Goal: Information Seeking & Learning: Learn about a topic

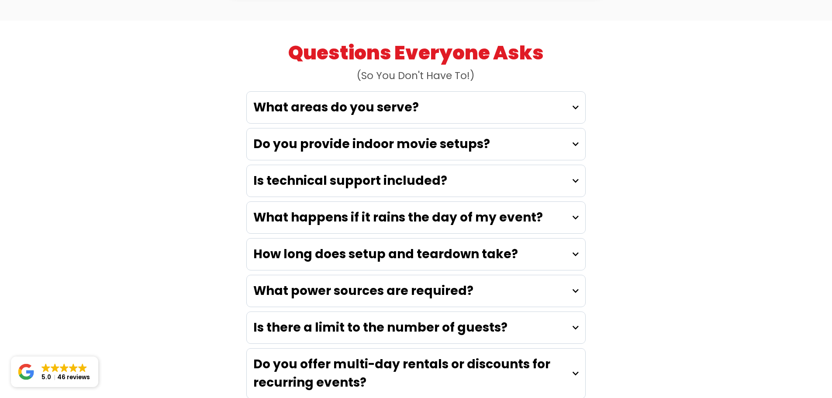
scroll to position [2402, 0]
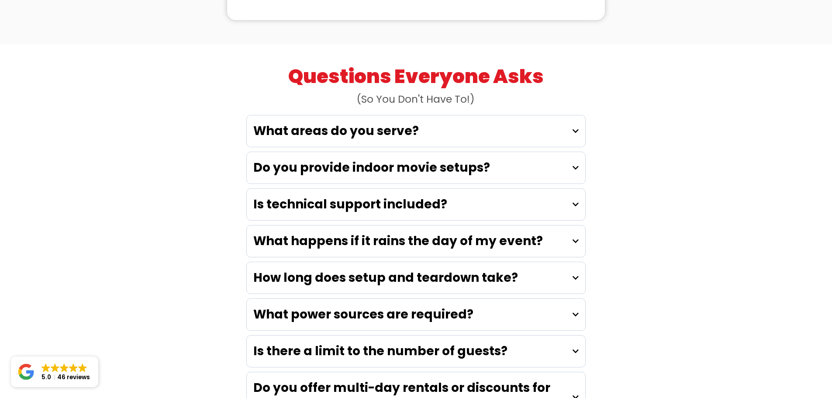
click at [288, 232] on strong "What happens if it rains the day of my event?" at bounding box center [398, 240] width 290 height 17
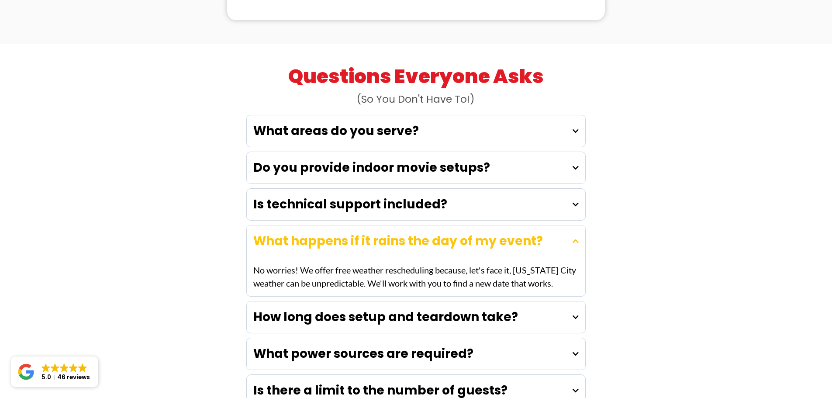
drag, startPoint x: 300, startPoint y: 135, endPoint x: 577, endPoint y: 152, distance: 276.9
click at [577, 263] on p "No worries! We offer free weather rescheduling because, let's face it, Kansas C…" at bounding box center [415, 276] width 325 height 26
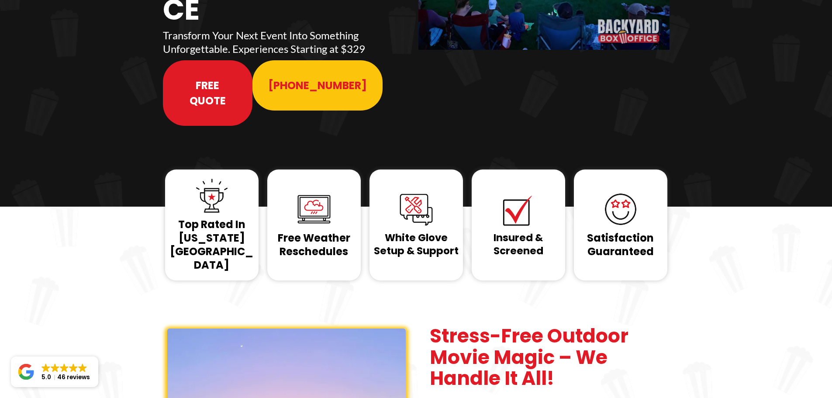
scroll to position [0, 0]
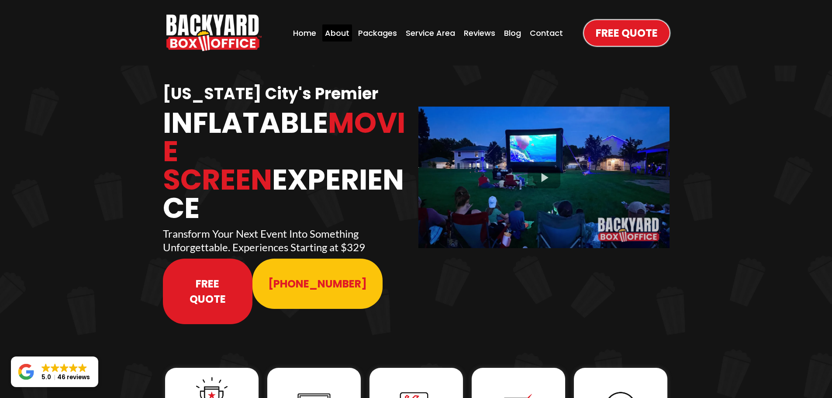
click at [334, 30] on div "About" at bounding box center [337, 32] width 30 height 17
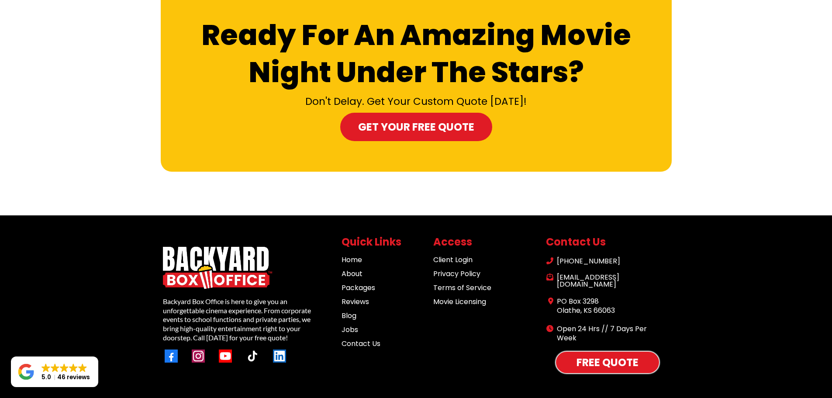
scroll to position [2703, 0]
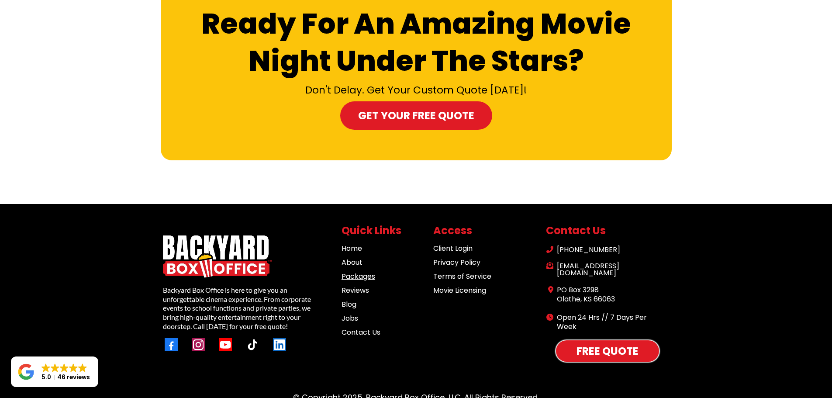
click at [359, 271] on link "Packages" at bounding box center [358, 276] width 34 height 10
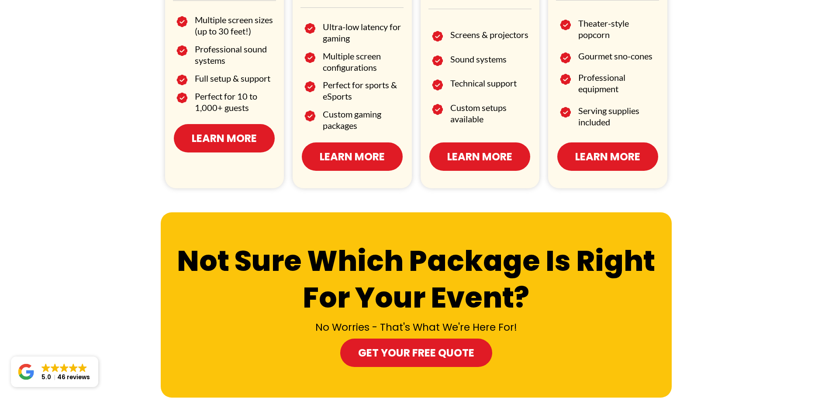
scroll to position [655, 0]
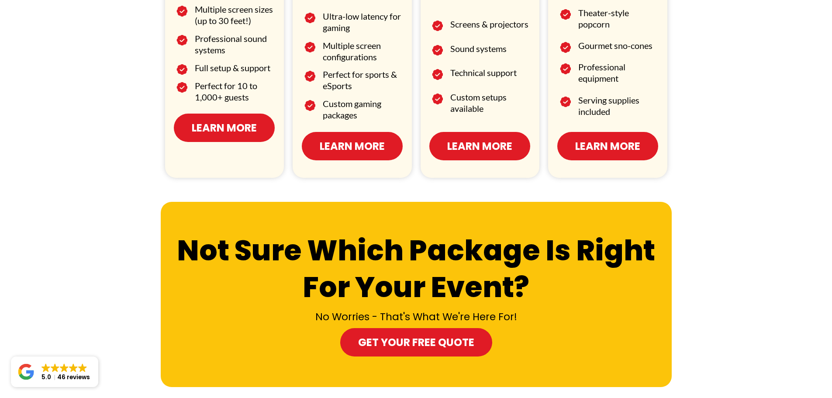
click at [209, 127] on span "Learn More" at bounding box center [224, 127] width 65 height 15
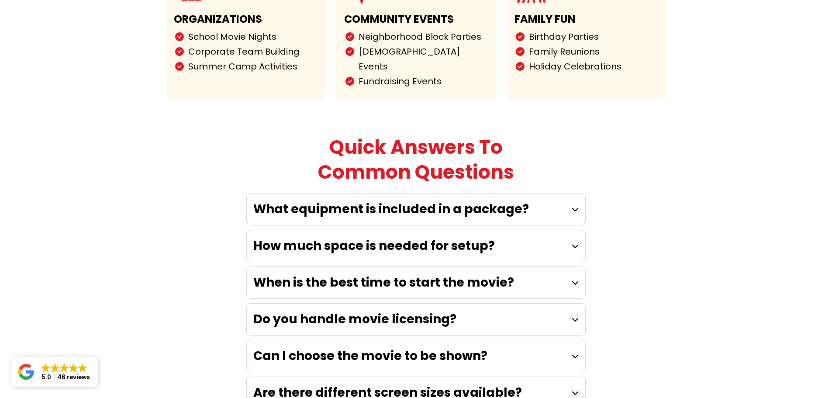
scroll to position [2271, 0]
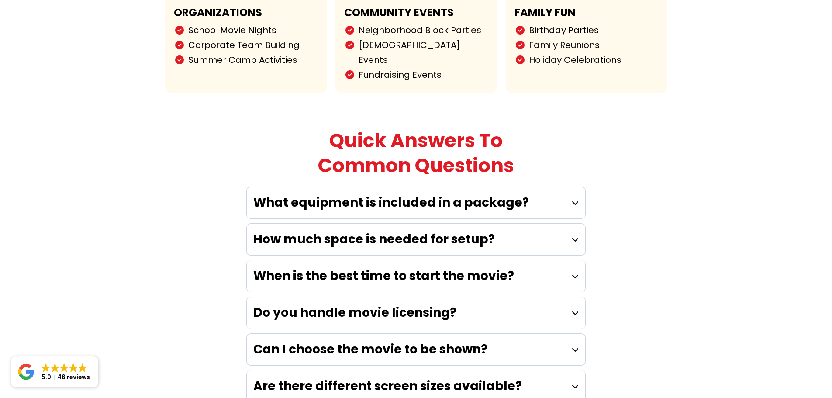
click at [310, 267] on h4 "When is the best time to start the movie?" at bounding box center [383, 276] width 261 height 18
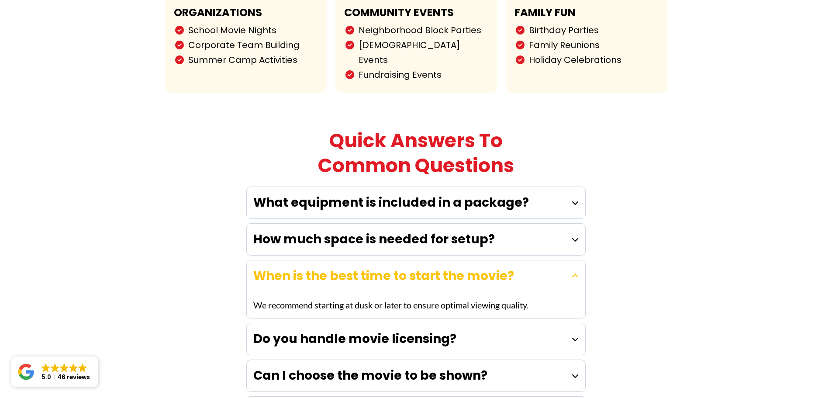
drag, startPoint x: 355, startPoint y: 259, endPoint x: 533, endPoint y: 256, distance: 177.7
click at [528, 298] on p "We recommend starting at dusk or later to ensure optimal viewing quality." at bounding box center [390, 304] width 275 height 13
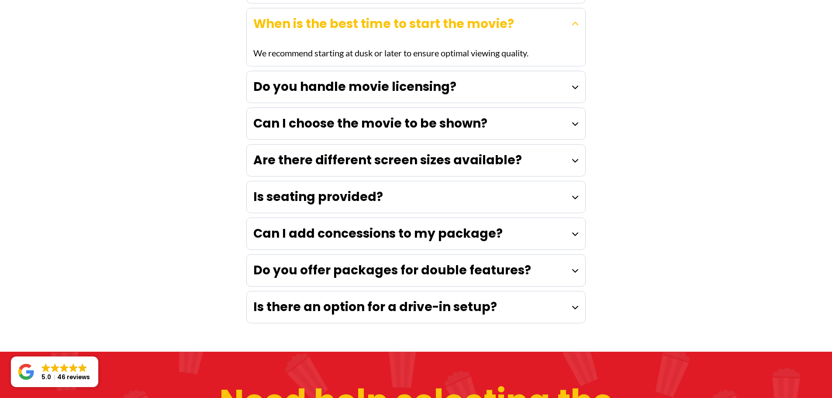
scroll to position [2464, 0]
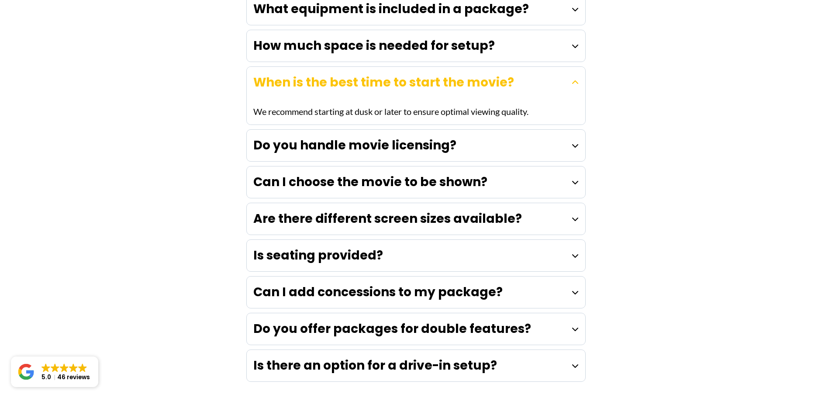
click at [439, 283] on strong "Can I add concessions to my package?" at bounding box center [377, 291] width 249 height 17
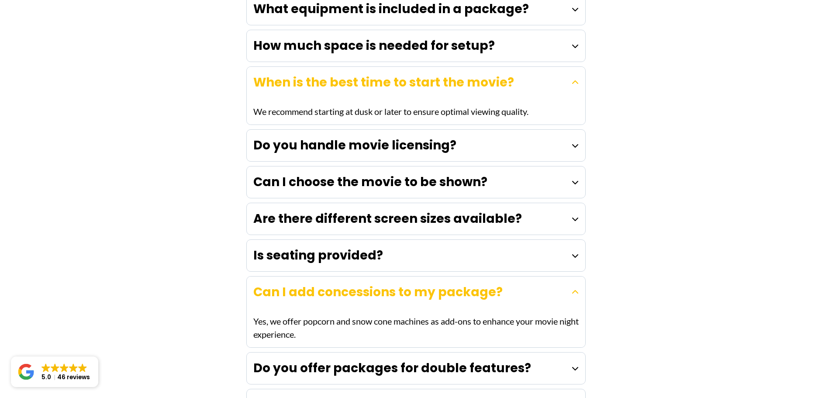
click at [439, 283] on strong "Can I add concessions to my package?" at bounding box center [377, 291] width 249 height 17
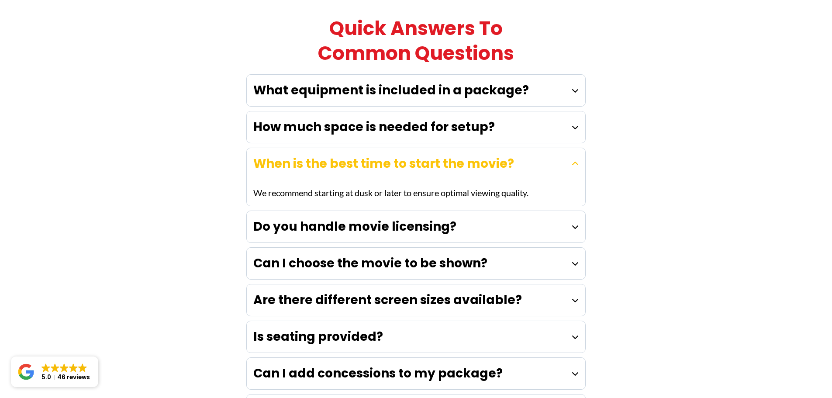
scroll to position [2377, 0]
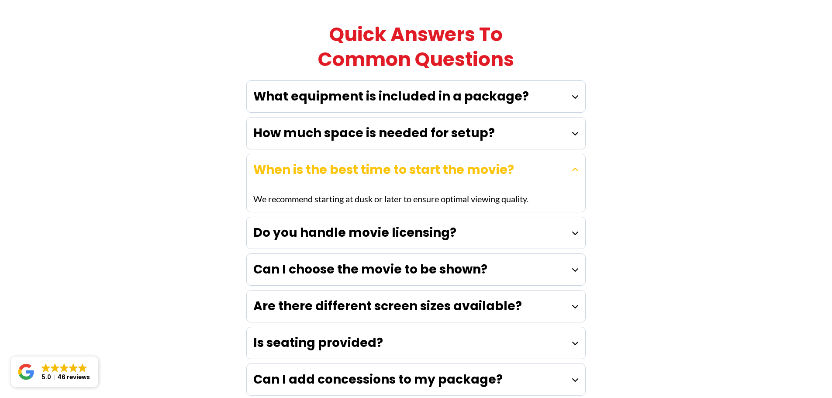
click at [417, 261] on strong "Can I choose the movie to be shown?" at bounding box center [370, 269] width 234 height 17
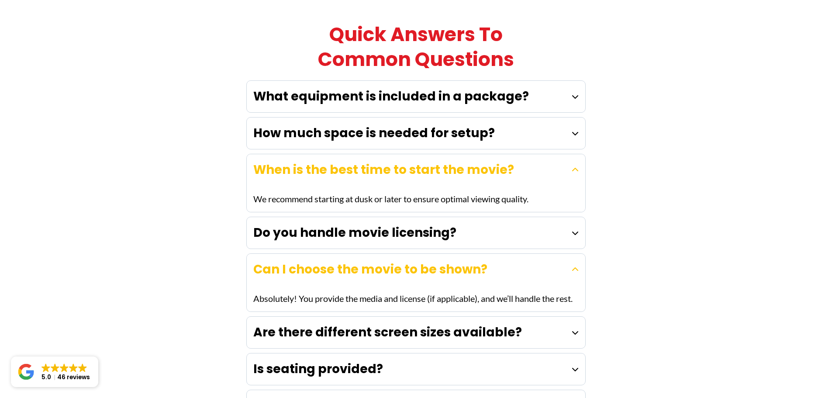
click at [417, 261] on strong "Can I choose the movie to be shown?" at bounding box center [370, 269] width 234 height 17
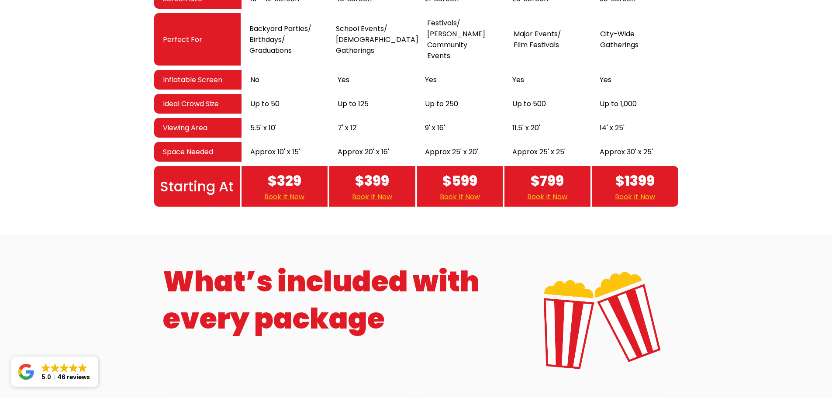
scroll to position [1747, 0]
